Goal: Task Accomplishment & Management: Manage account settings

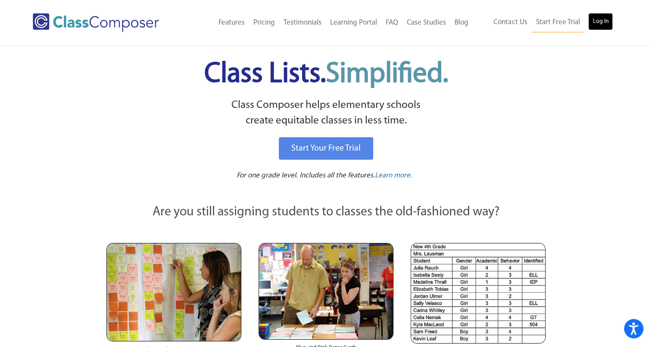
click at [609, 24] on link "Log In" at bounding box center [600, 21] width 25 height 17
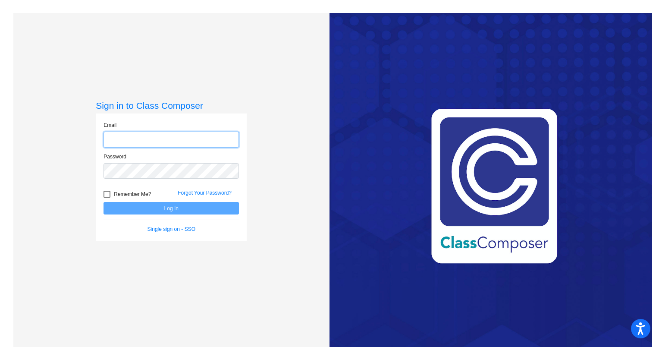
type input "[EMAIL_ADDRESS][PERSON_NAME][DOMAIN_NAME]"
click at [153, 210] on button "Log In" at bounding box center [170, 208] width 135 height 13
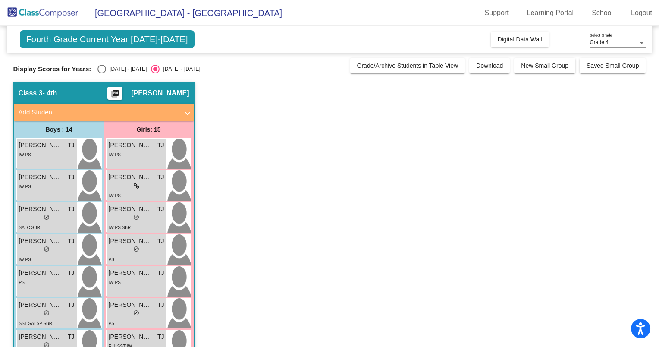
click at [94, 74] on div "Fourth Grade Current Year 2025-2026 Add, Move, or Retain Students Off On Incomi…" at bounding box center [329, 328] width 632 height 604
click at [97, 73] on div "Select an option" at bounding box center [101, 69] width 9 height 9
click at [101, 73] on input "2024 - 2025" at bounding box center [101, 73] width 0 height 0
radio input "true"
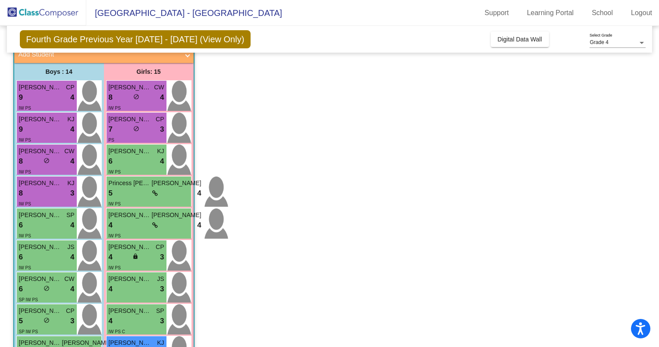
scroll to position [8, 0]
